Goal: Navigation & Orientation: Find specific page/section

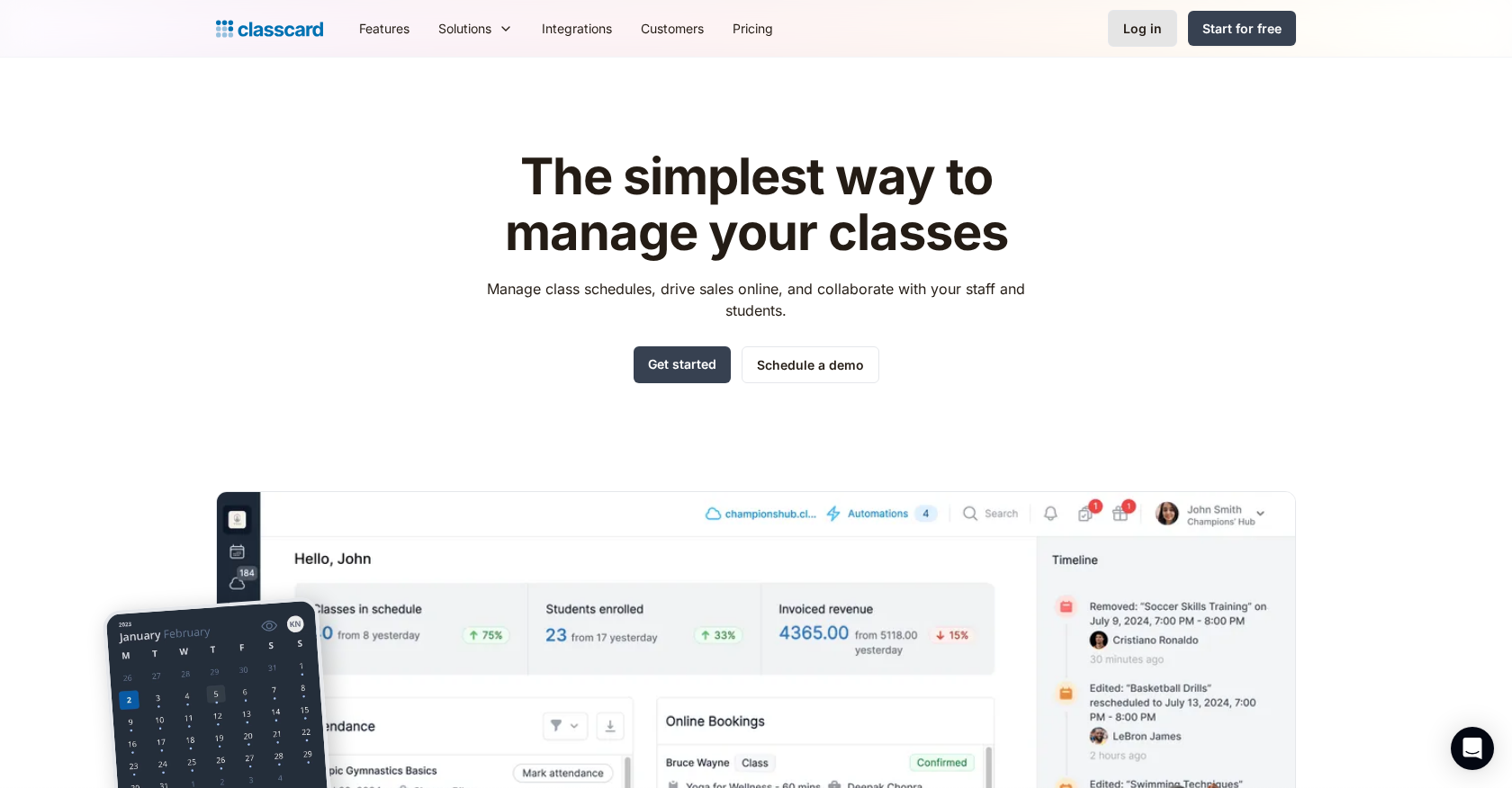
click at [1157, 40] on link "Log in" at bounding box center [1142, 28] width 70 height 37
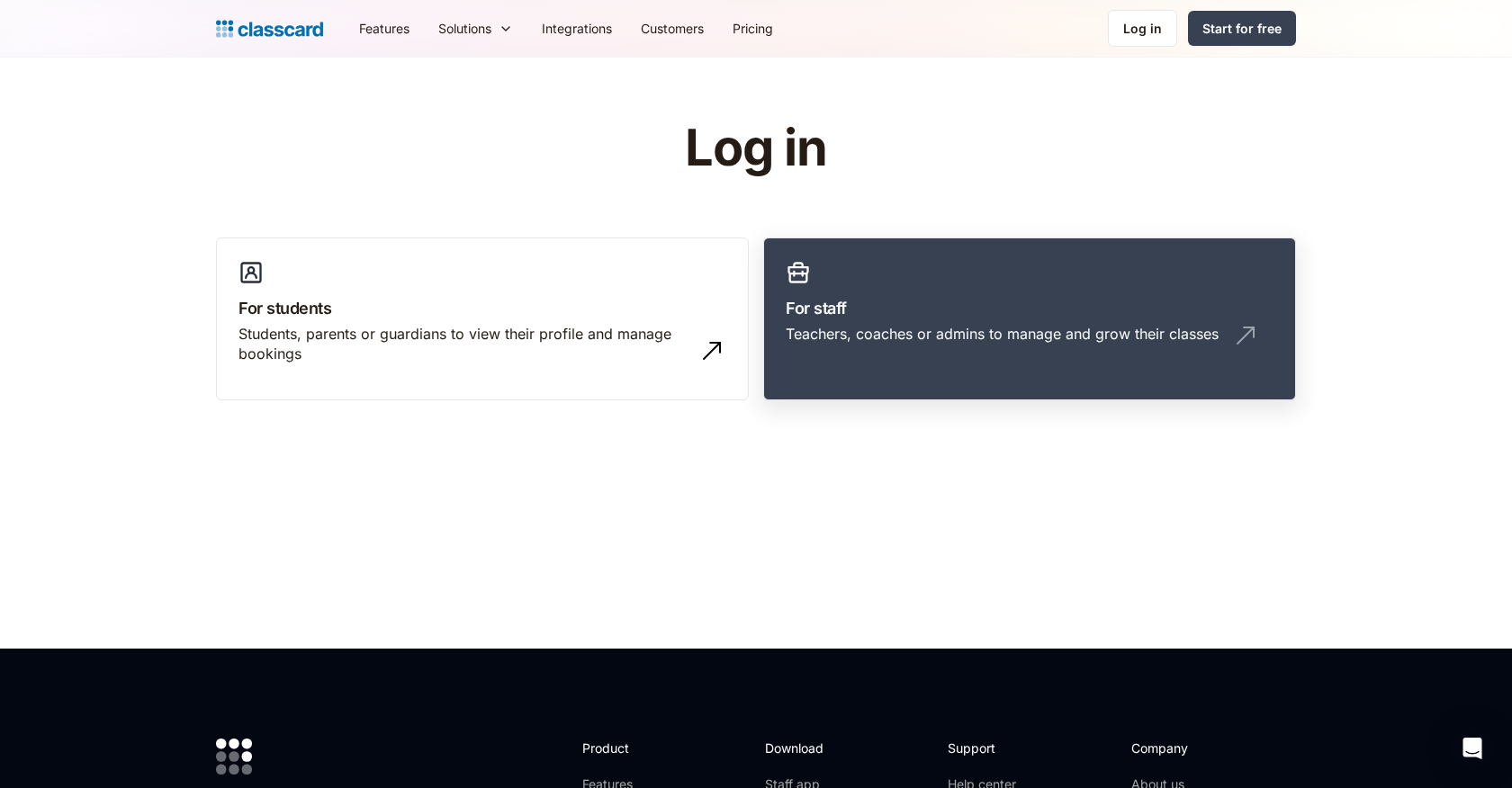
click at [992, 297] on h3 "For staff" at bounding box center [1029, 308] width 488 height 24
